Goal: Information Seeking & Learning: Find specific fact

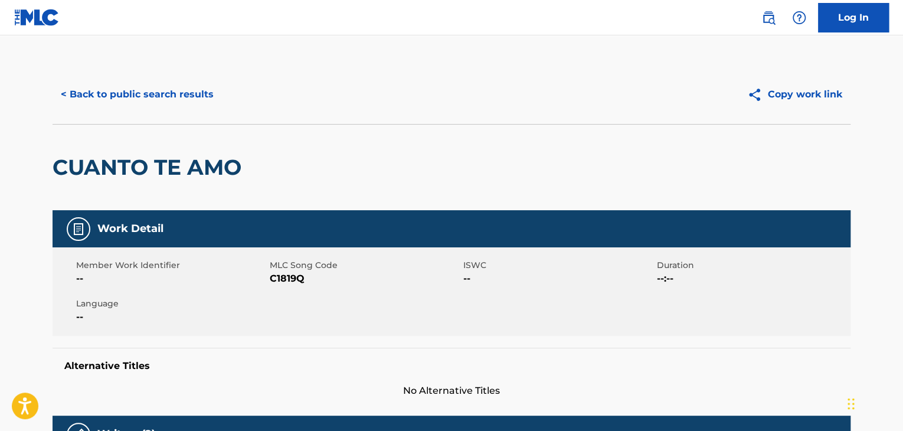
click at [65, 96] on button "< Back to public search results" at bounding box center [137, 94] width 169 height 29
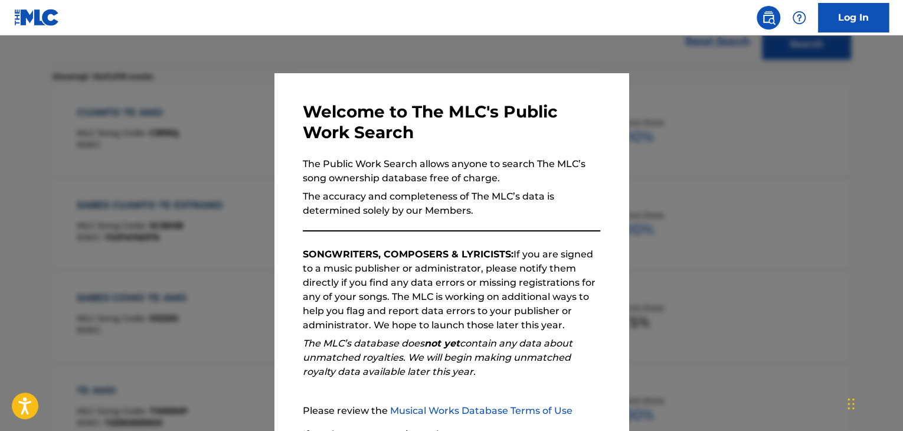
click at [688, 165] on div at bounding box center [451, 250] width 903 height 431
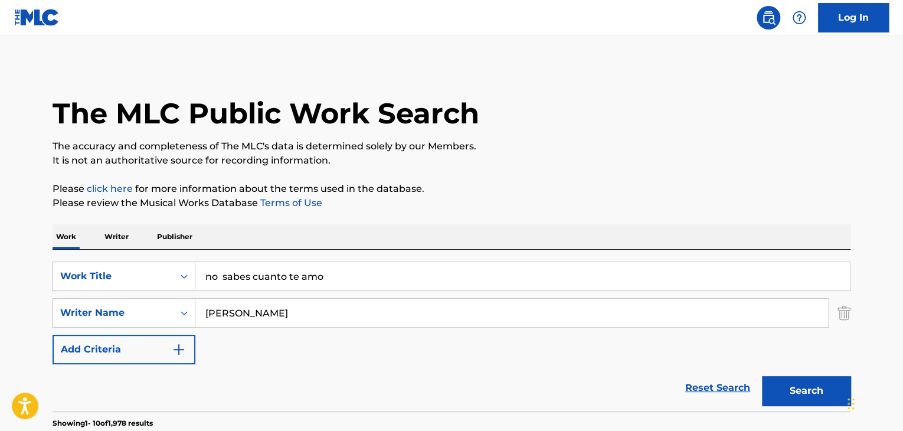
scroll to position [0, 0]
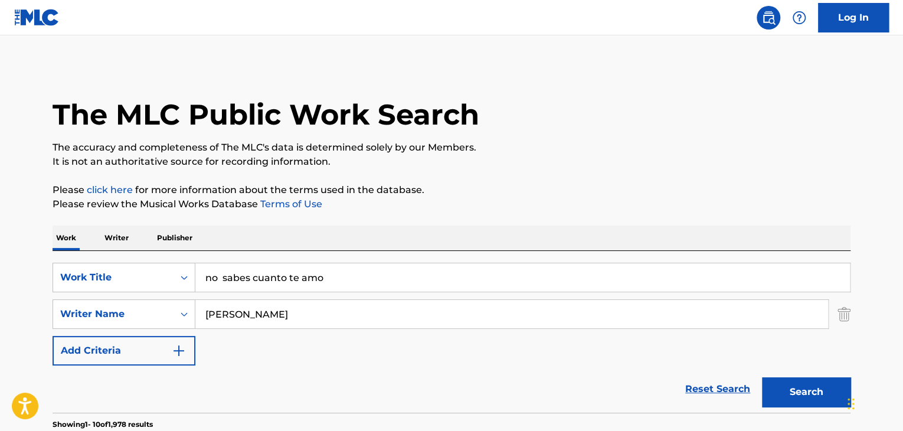
drag, startPoint x: 359, startPoint y: 283, endPoint x: 74, endPoint y: 297, distance: 285.3
click at [74, 297] on div "SearchWithCriteria8dcedb44-ee44-4629-ba94-51579f68c347 Work Title no sabes cuan…" at bounding box center [452, 314] width 798 height 103
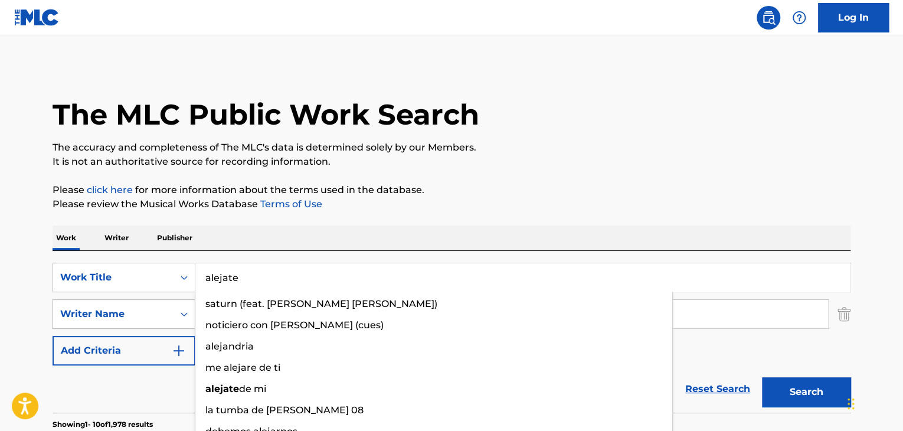
type input "alejate"
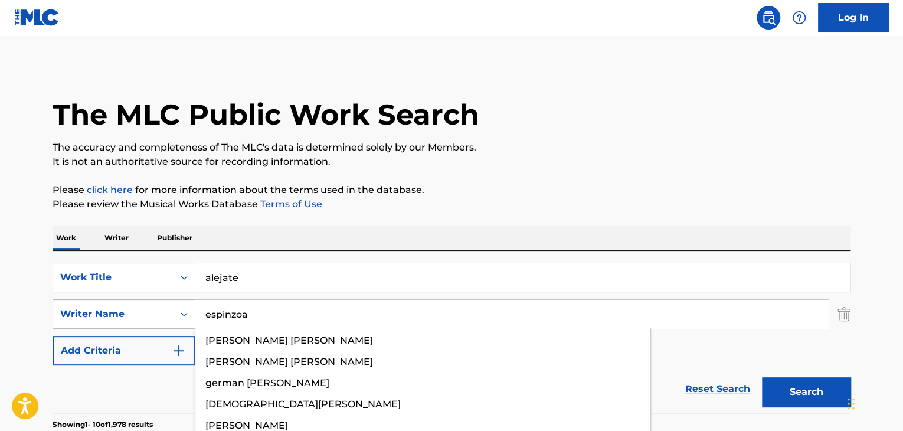
click at [762, 377] on button "Search" at bounding box center [806, 391] width 88 height 29
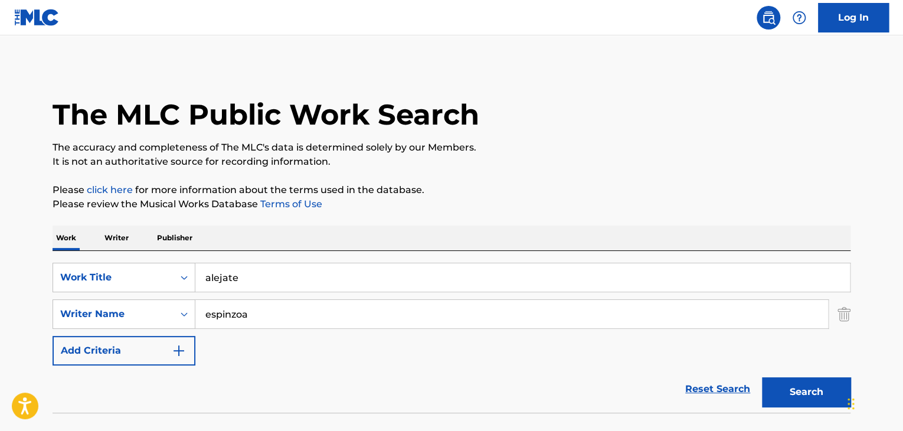
click at [269, 319] on input "espinzoa" at bounding box center [511, 314] width 632 height 28
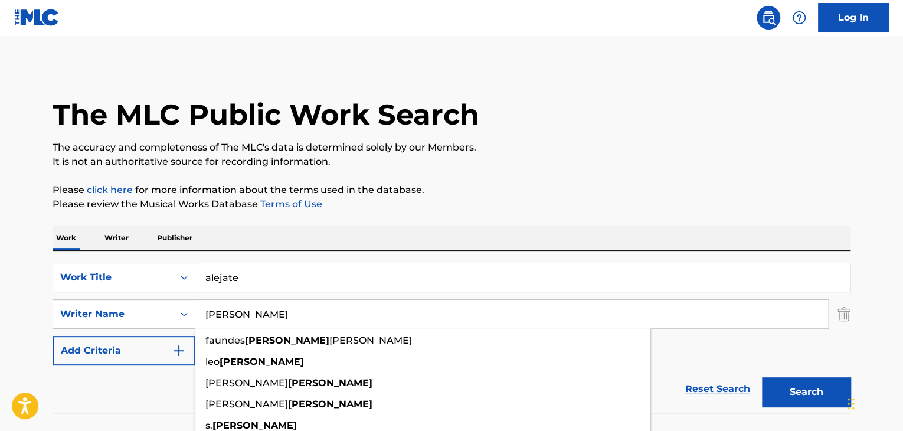
type input "[PERSON_NAME]"
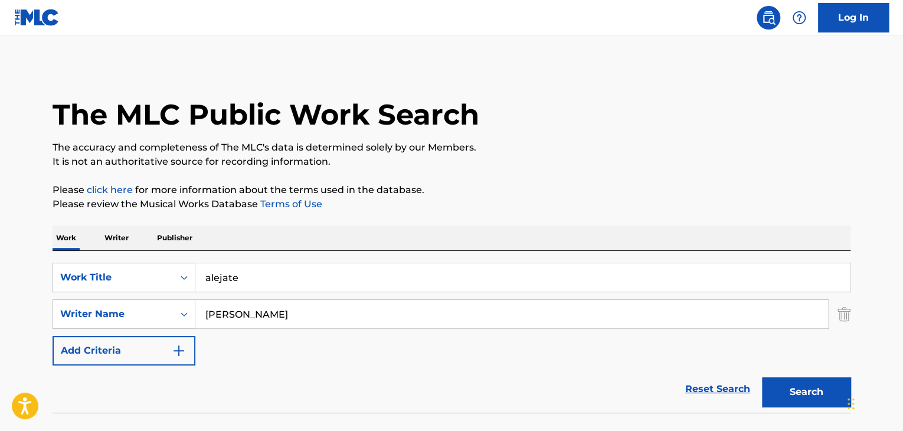
click at [737, 60] on main "The MLC Public Work Search The accuracy and completeness of The MLC's data is d…" at bounding box center [451, 245] width 903 height 420
click at [827, 394] on button "Search" at bounding box center [806, 391] width 88 height 29
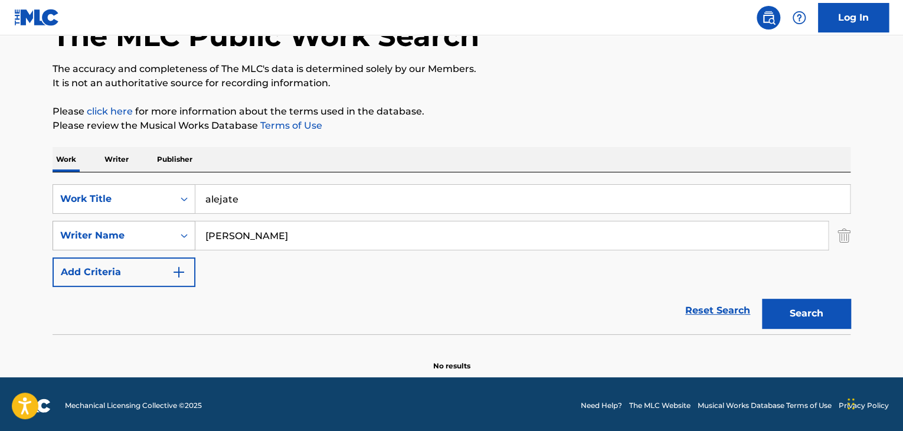
scroll to position [81, 0]
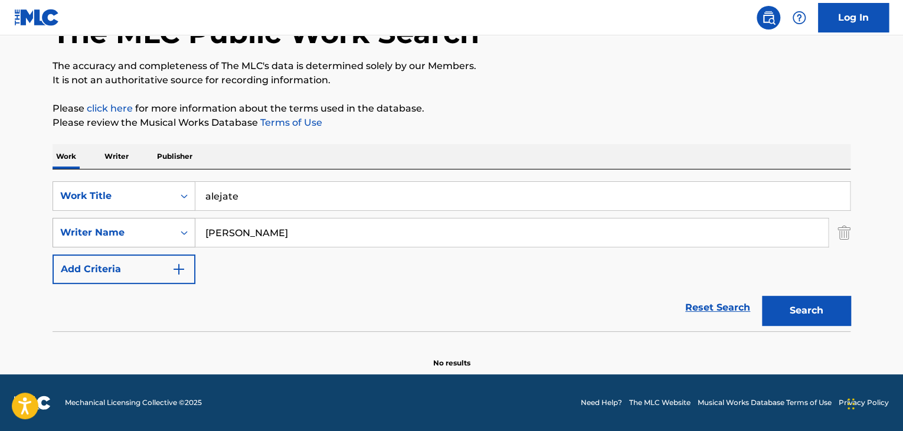
drag, startPoint x: 267, startPoint y: 229, endPoint x: 57, endPoint y: 241, distance: 210.4
click at [57, 241] on div "SearchWithCriteria9002fd53-1d22-456f-a7cf-6983e2e16633 Writer Name [PERSON_NAME]" at bounding box center [452, 232] width 798 height 29
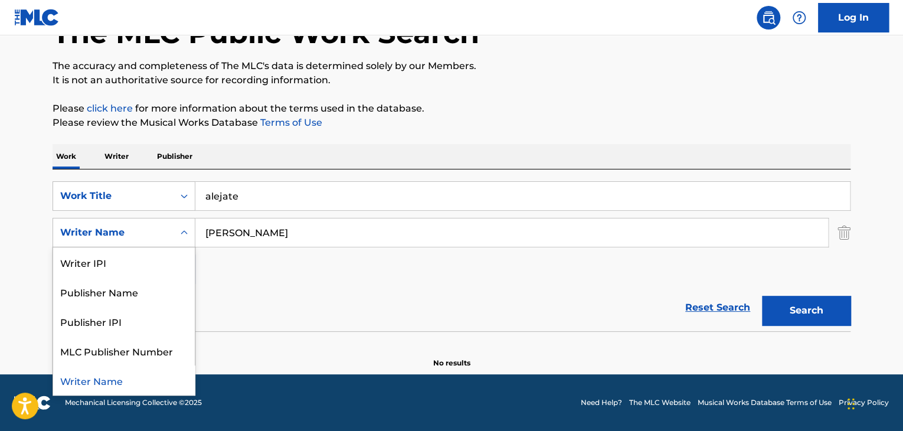
click at [57, 241] on div "Writer Name" at bounding box center [113, 232] width 120 height 22
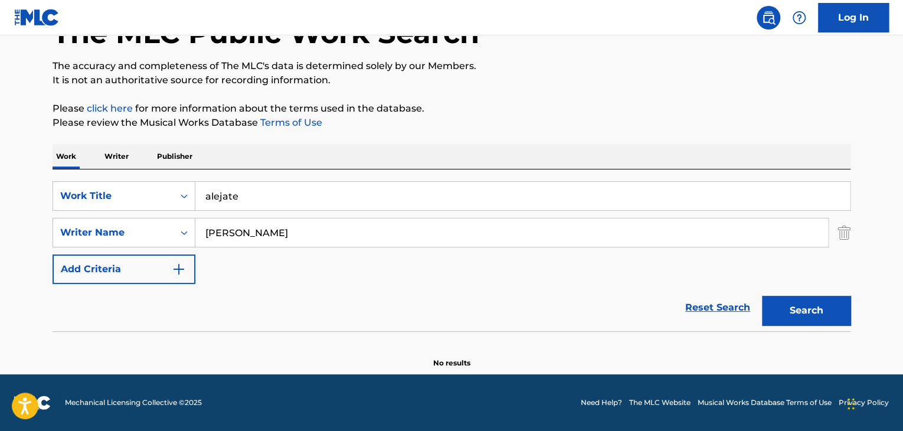
click at [271, 250] on div "SearchWithCriteria8dcedb44-ee44-4629-ba94-51579f68c347 Work Title alejate Searc…" at bounding box center [452, 232] width 798 height 103
drag, startPoint x: 261, startPoint y: 234, endPoint x: 108, endPoint y: 201, distance: 156.8
click at [108, 201] on div "SearchWithCriteria8dcedb44-ee44-4629-ba94-51579f68c347 Work Title alejate Searc…" at bounding box center [452, 232] width 798 height 103
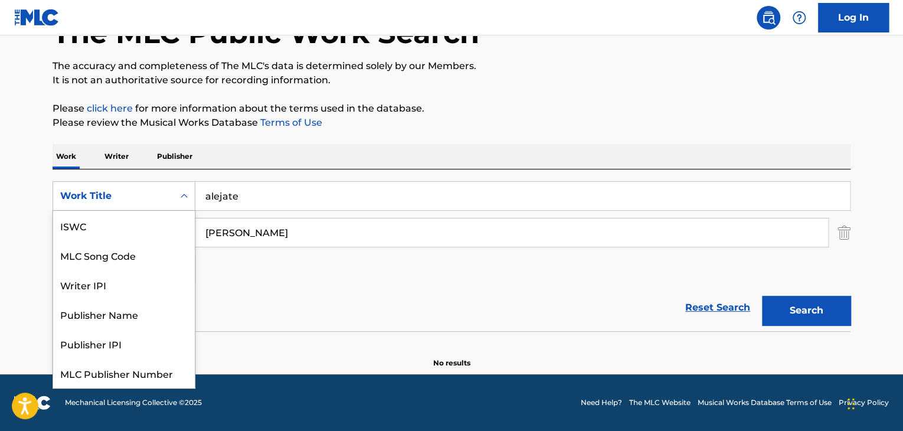
scroll to position [29, 0]
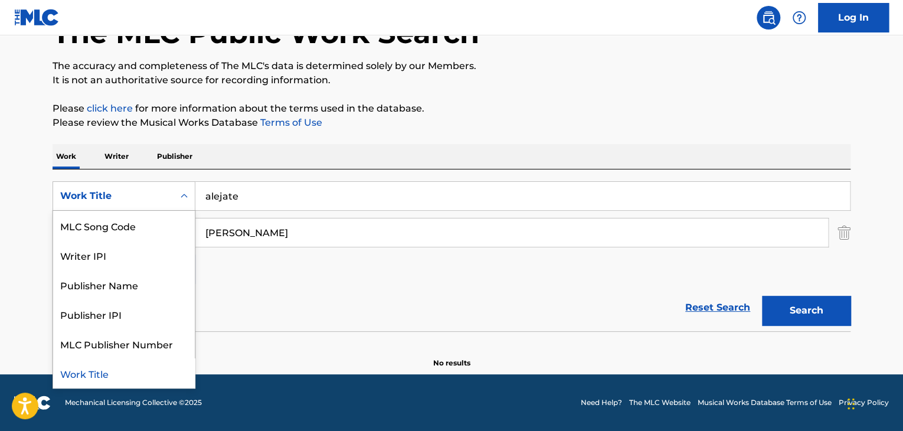
click at [108, 201] on div "Work Title" at bounding box center [113, 196] width 106 height 14
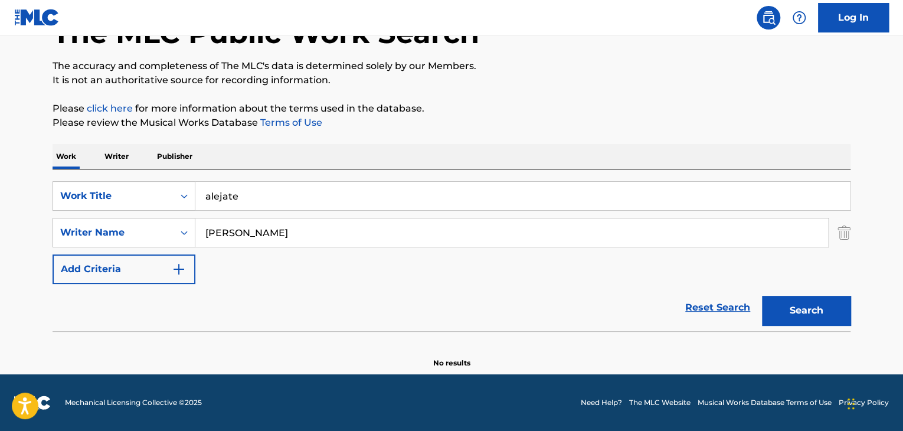
click at [275, 241] on input "[PERSON_NAME]" at bounding box center [511, 232] width 632 height 28
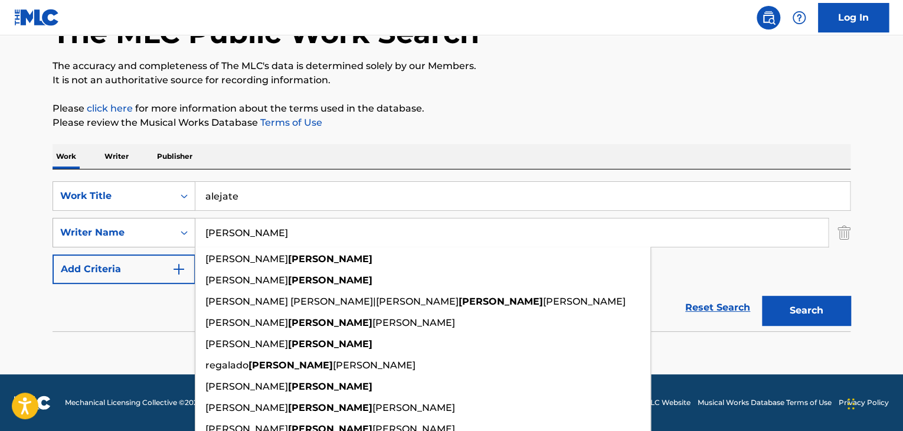
drag, startPoint x: 276, startPoint y: 241, endPoint x: 130, endPoint y: 232, distance: 146.6
click at [129, 232] on div "SearchWithCriteria9002fd53-1d22-456f-a7cf-6983e2e16633 Writer Name [PERSON_NAME…" at bounding box center [452, 232] width 798 height 29
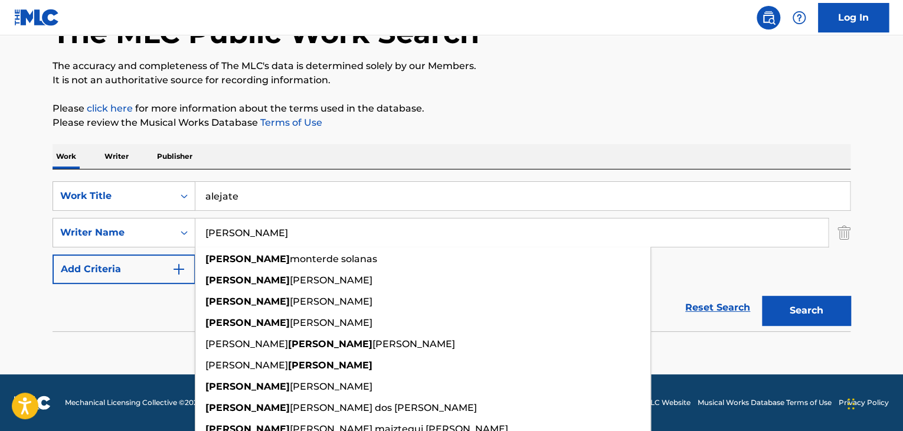
type input "[PERSON_NAME]"
drag, startPoint x: 772, startPoint y: 310, endPoint x: 774, endPoint y: 302, distance: 7.9
click at [773, 310] on button "Search" at bounding box center [806, 310] width 88 height 29
